Goal: Task Accomplishment & Management: Manage account settings

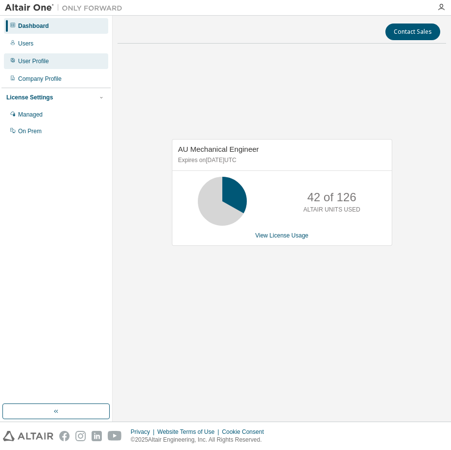
click at [56, 58] on div "User Profile" at bounding box center [56, 61] width 104 height 16
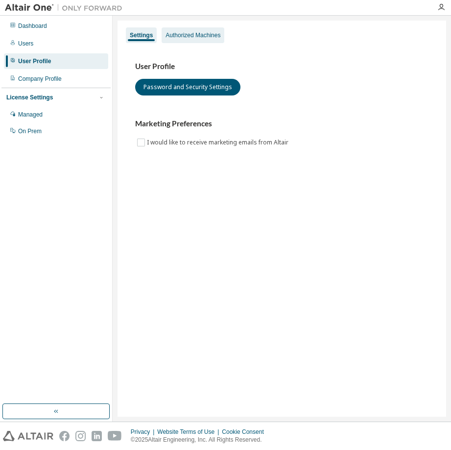
click at [194, 35] on div "Authorized Machines" at bounding box center [192, 35] width 55 height 8
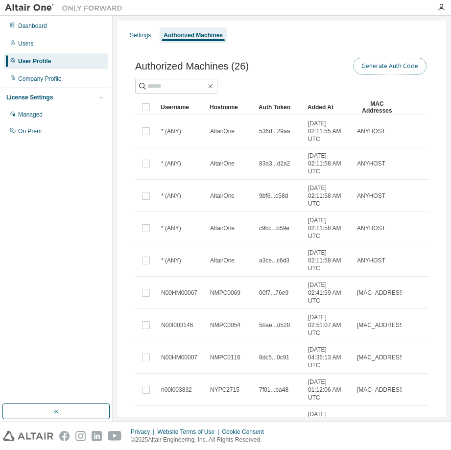
click at [381, 63] on button "Generate Auth Code" at bounding box center [389, 66] width 73 height 17
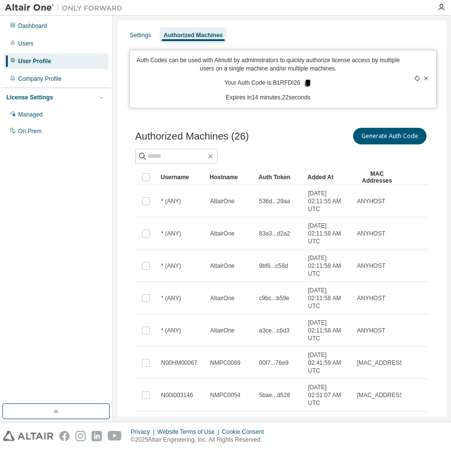
click at [305, 82] on icon at bounding box center [307, 83] width 5 height 7
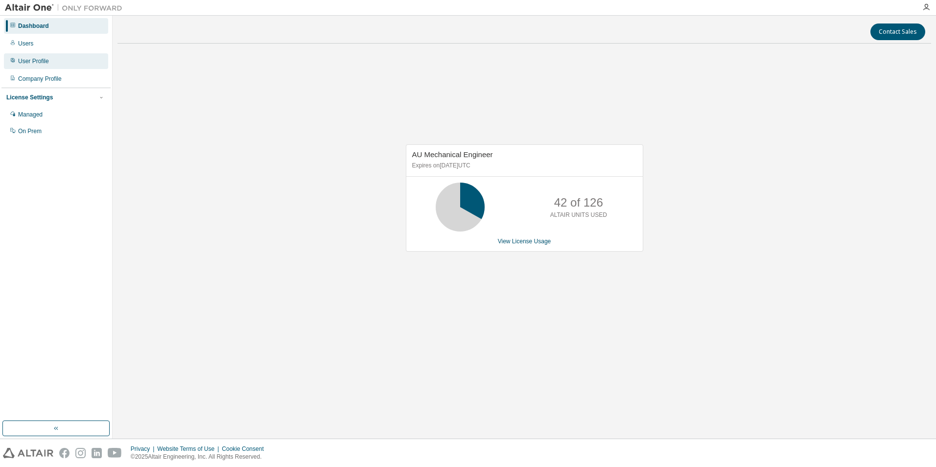
click at [25, 66] on div "User Profile" at bounding box center [56, 61] width 104 height 16
